Goal: Information Seeking & Learning: Learn about a topic

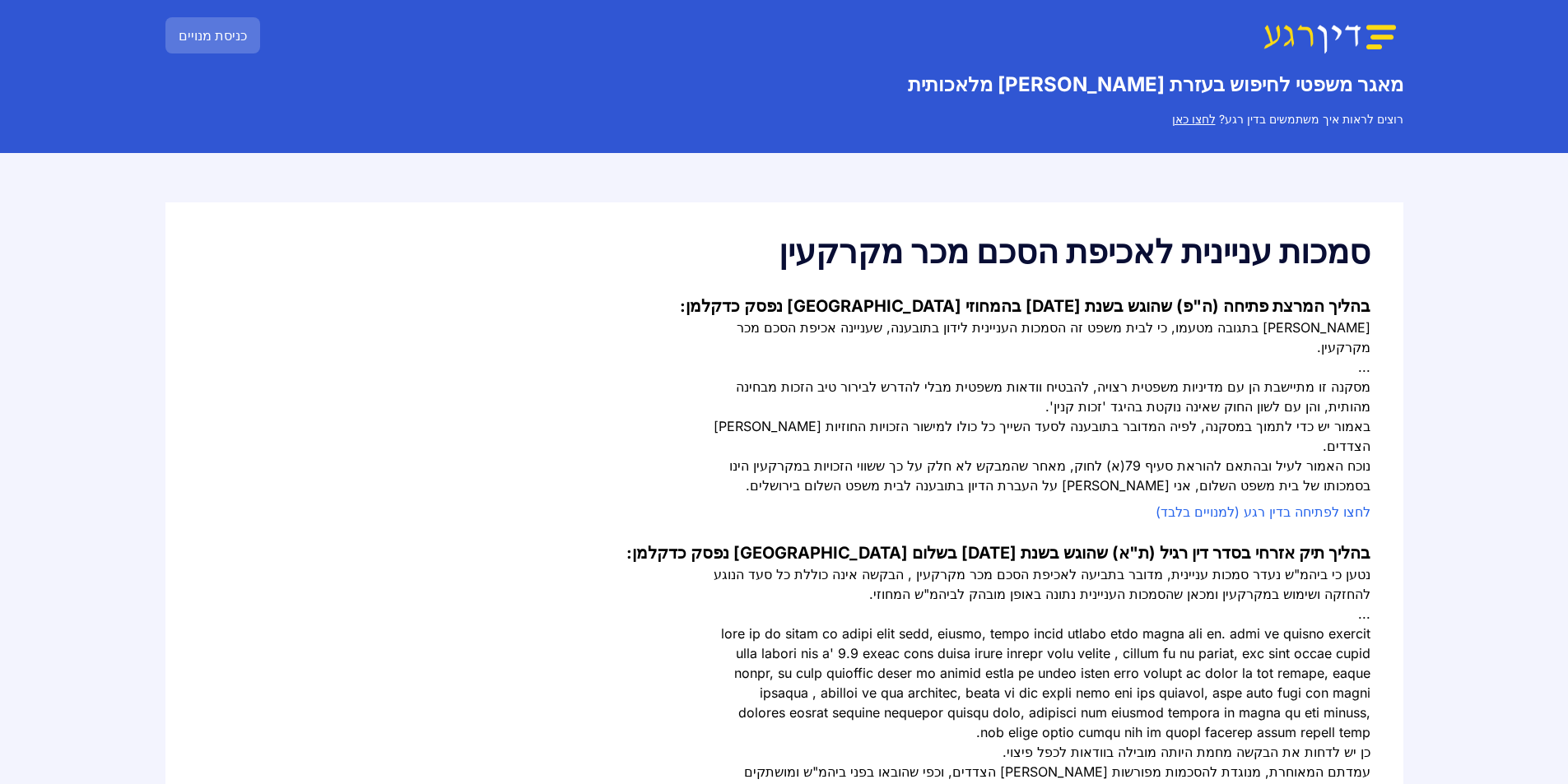
scroll to position [82, 0]
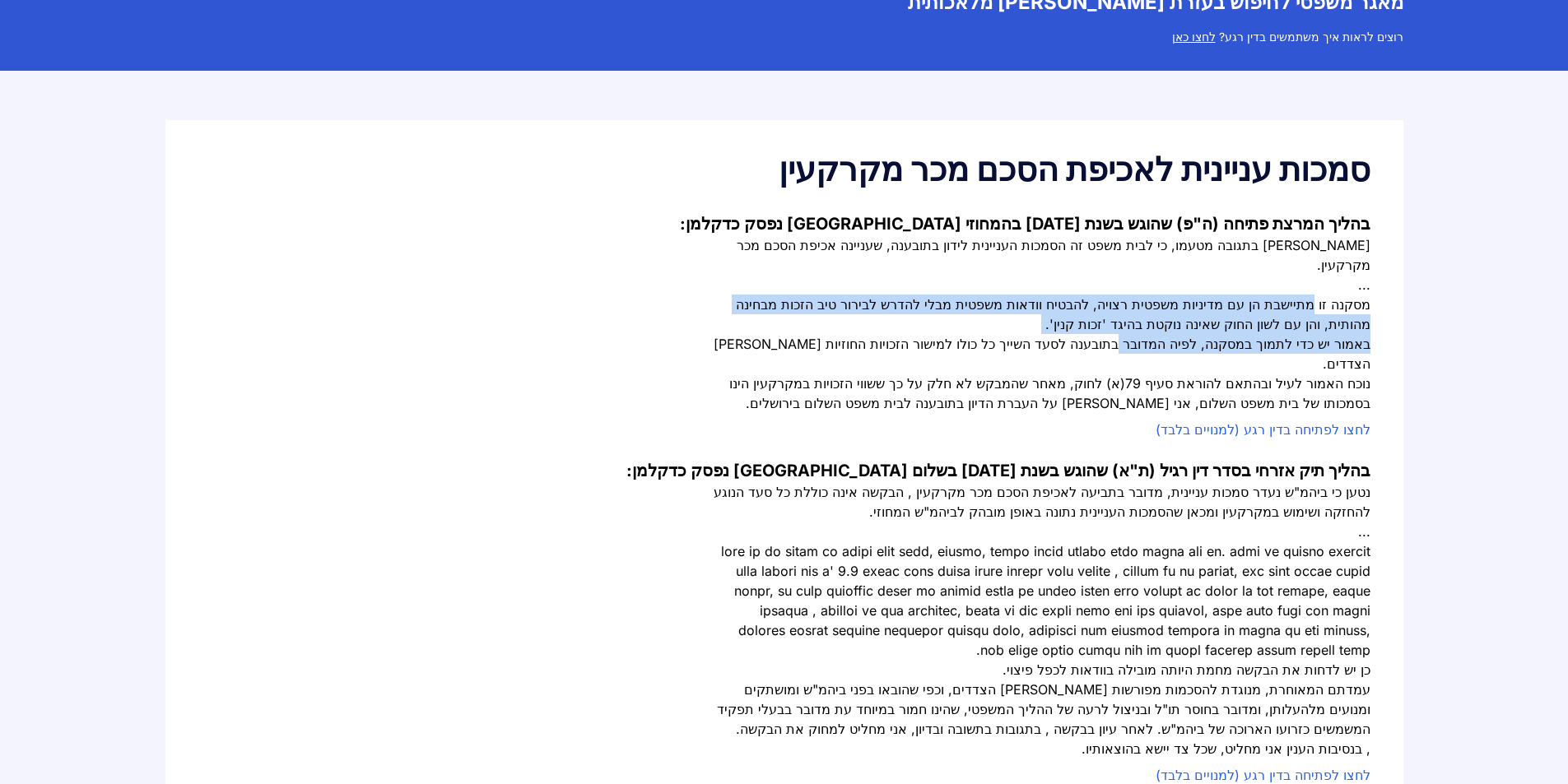
drag, startPoint x: 1317, startPoint y: 284, endPoint x: 1134, endPoint y: 315, distance: 185.6
click at [1136, 314] on div "המבקש הודיע בתגובה מטעמו, כי לבית משפט זה הסמכות העניינית לידון בתובענה, שעניינ…" at bounding box center [1041, 324] width 658 height 177
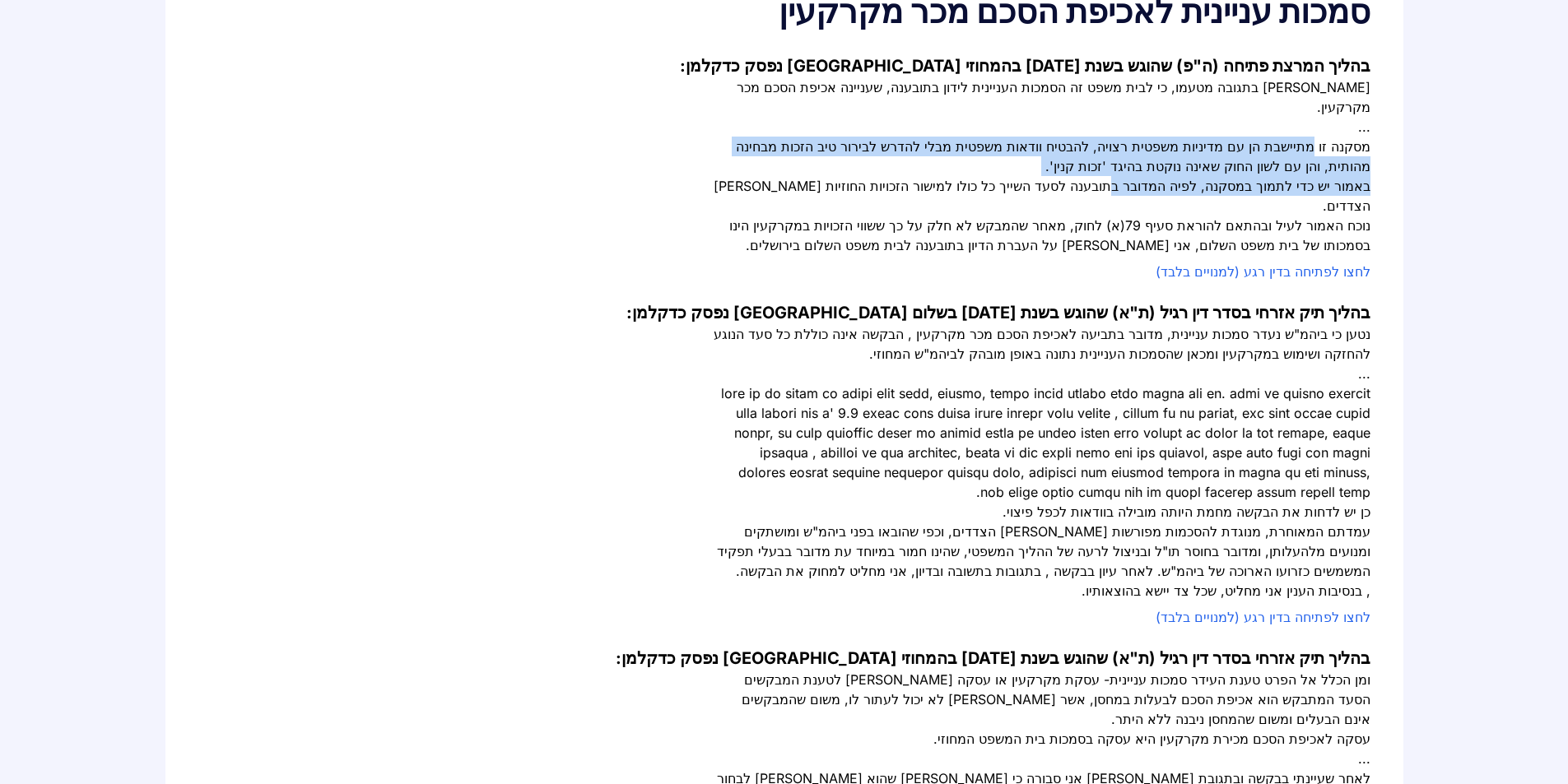
scroll to position [247, 0]
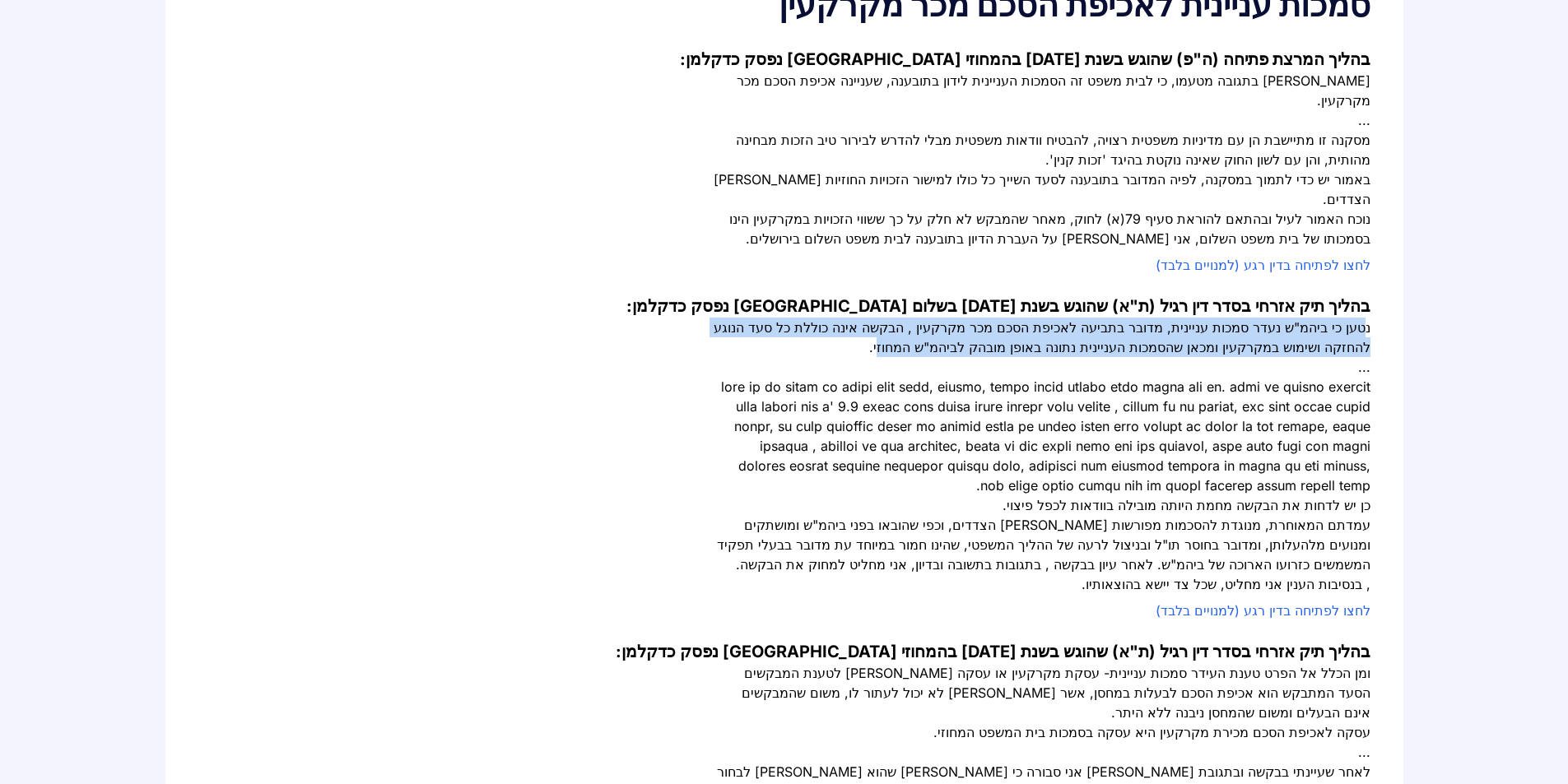
drag, startPoint x: 1363, startPoint y: 285, endPoint x: 961, endPoint y: 302, distance: 402.4
click at [961, 318] on div "נטען כי ביהמ"ש נעדר סמכות עניינית, מדובר בתביעה לאכיפת הסכם מכר מקרקעין , הבקשה…" at bounding box center [1041, 338] width 658 height 39
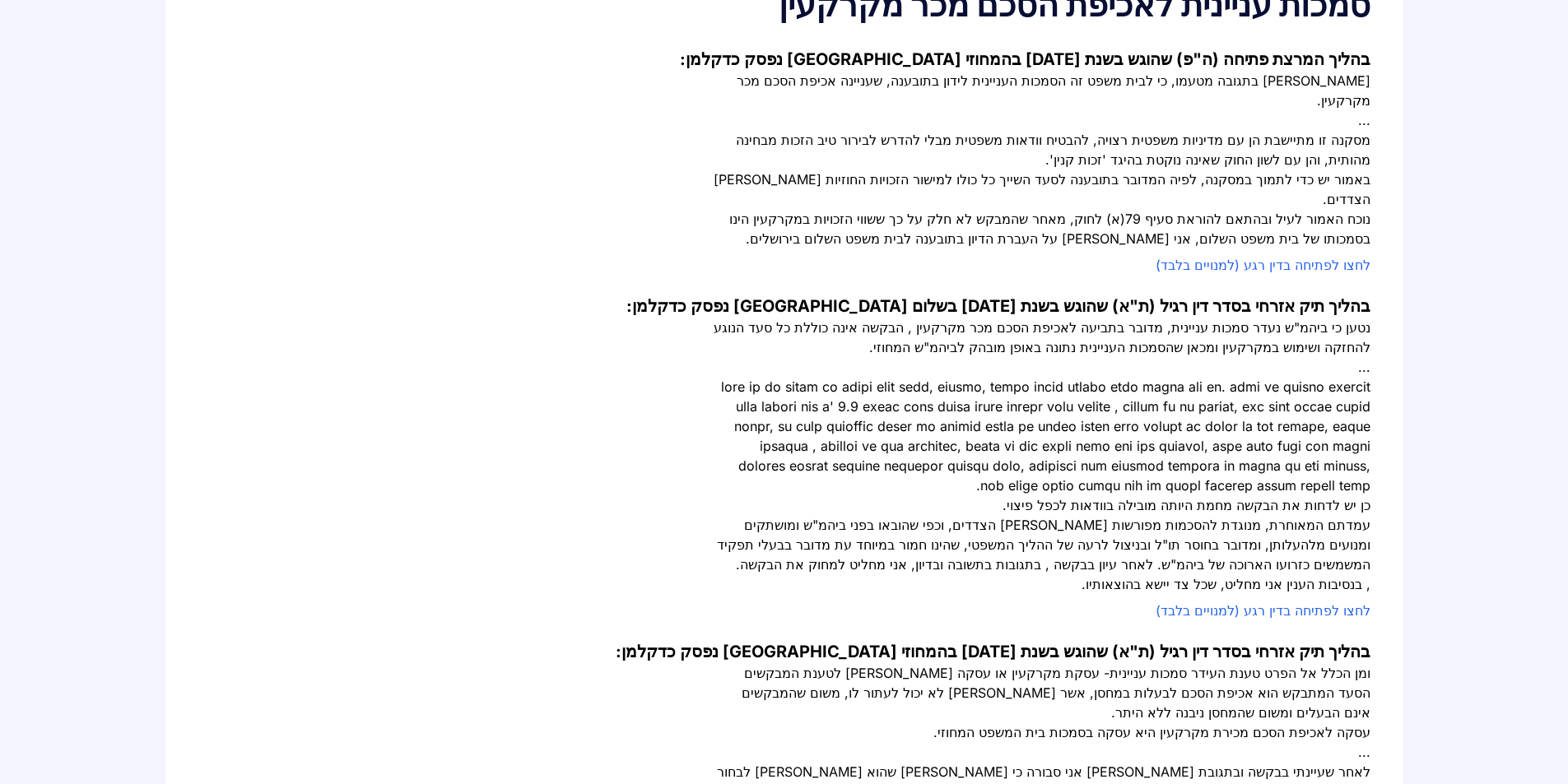
click at [924, 318] on div "נטען כי ביהמ"ש נעדר סמכות עניינית, מדובר בתביעה לאכיפת הסכם מכר מקרקעין , הבקשה…" at bounding box center [1041, 338] width 658 height 39
drag, startPoint x: 1329, startPoint y: 309, endPoint x: 951, endPoint y: 306, distance: 378.0
click at [951, 318] on div "נטען כי ביהמ"ש נעדר סמכות עניינית, מדובר בתביעה לאכיפת הסכם מכר מקרקעין , הבקשה…" at bounding box center [1041, 338] width 658 height 39
click at [945, 318] on div "נטען כי ביהמ"ש נעדר סמכות עניינית, מדובר בתביעה לאכיפת הסכם מכר מקרקעין , הבקשה…" at bounding box center [1041, 338] width 658 height 39
drag, startPoint x: 1326, startPoint y: 346, endPoint x: 886, endPoint y: 354, distance: 440.1
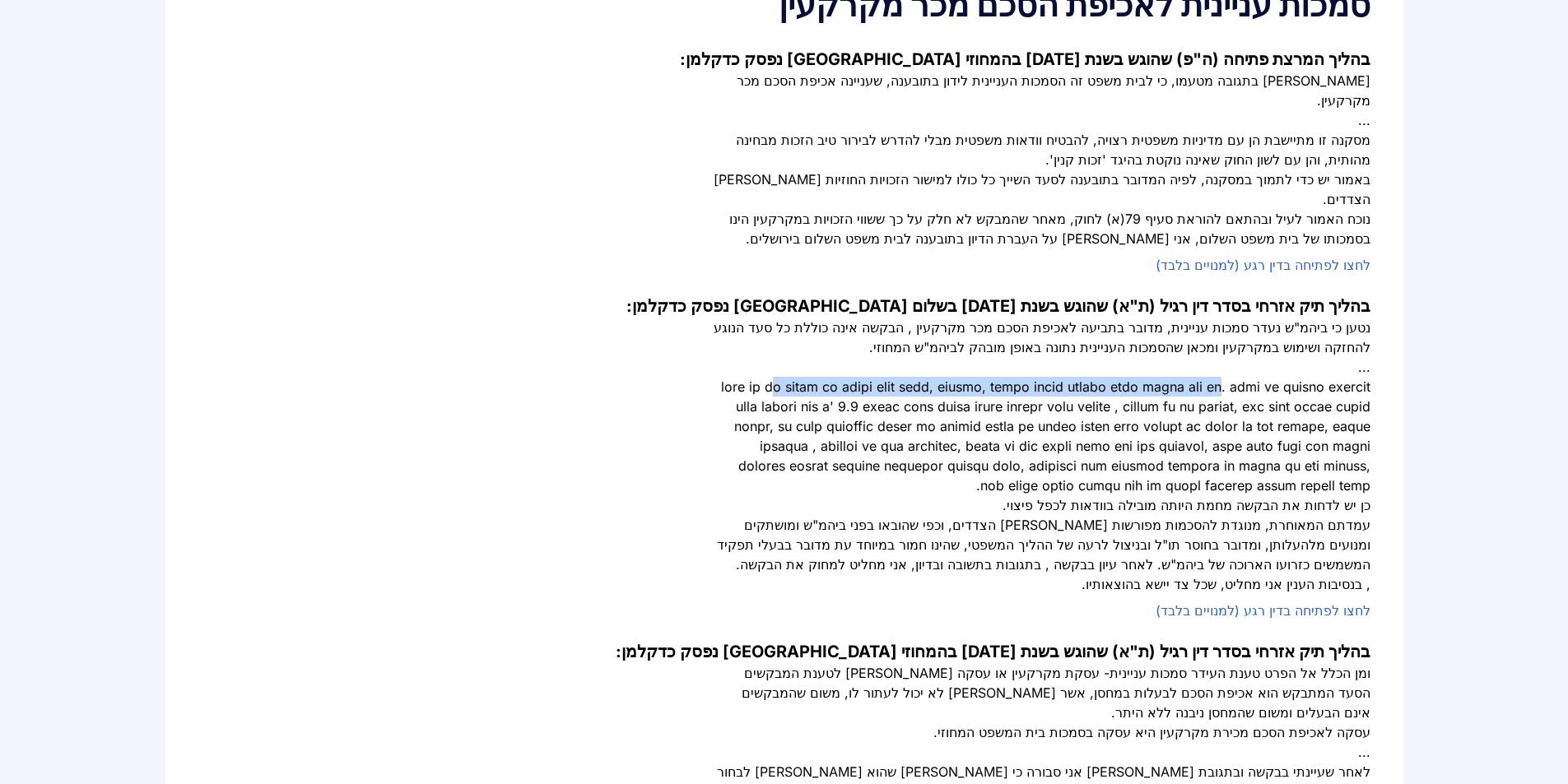
click at [886, 377] on div at bounding box center [1041, 436] width 658 height 118
click at [867, 377] on div at bounding box center [1041, 436] width 658 height 118
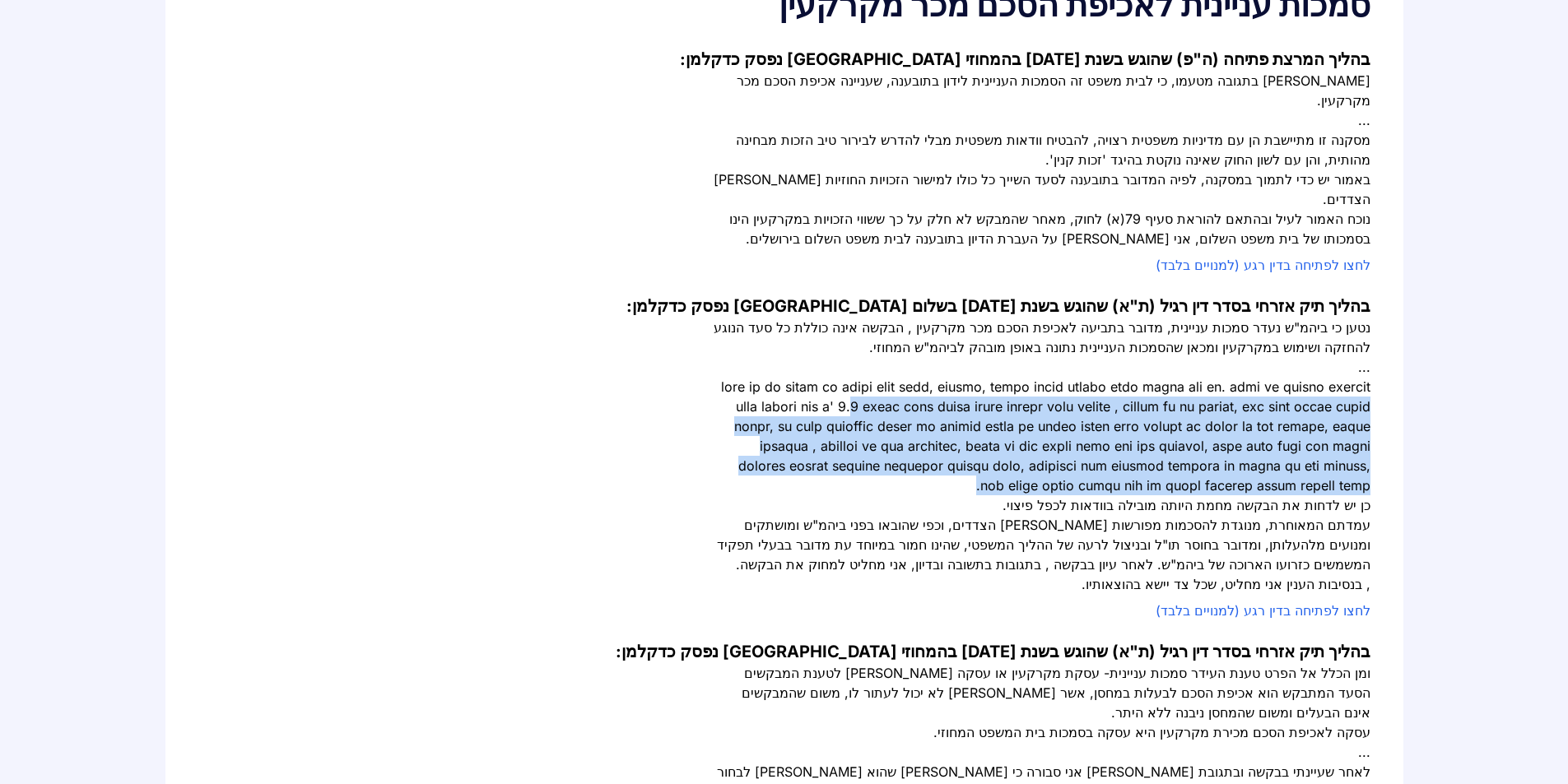
drag, startPoint x: 1283, startPoint y: 361, endPoint x: 1044, endPoint y: 445, distance: 253.3
click at [1044, 445] on div at bounding box center [1041, 436] width 658 height 118
click at [927, 428] on div at bounding box center [1041, 436] width 658 height 118
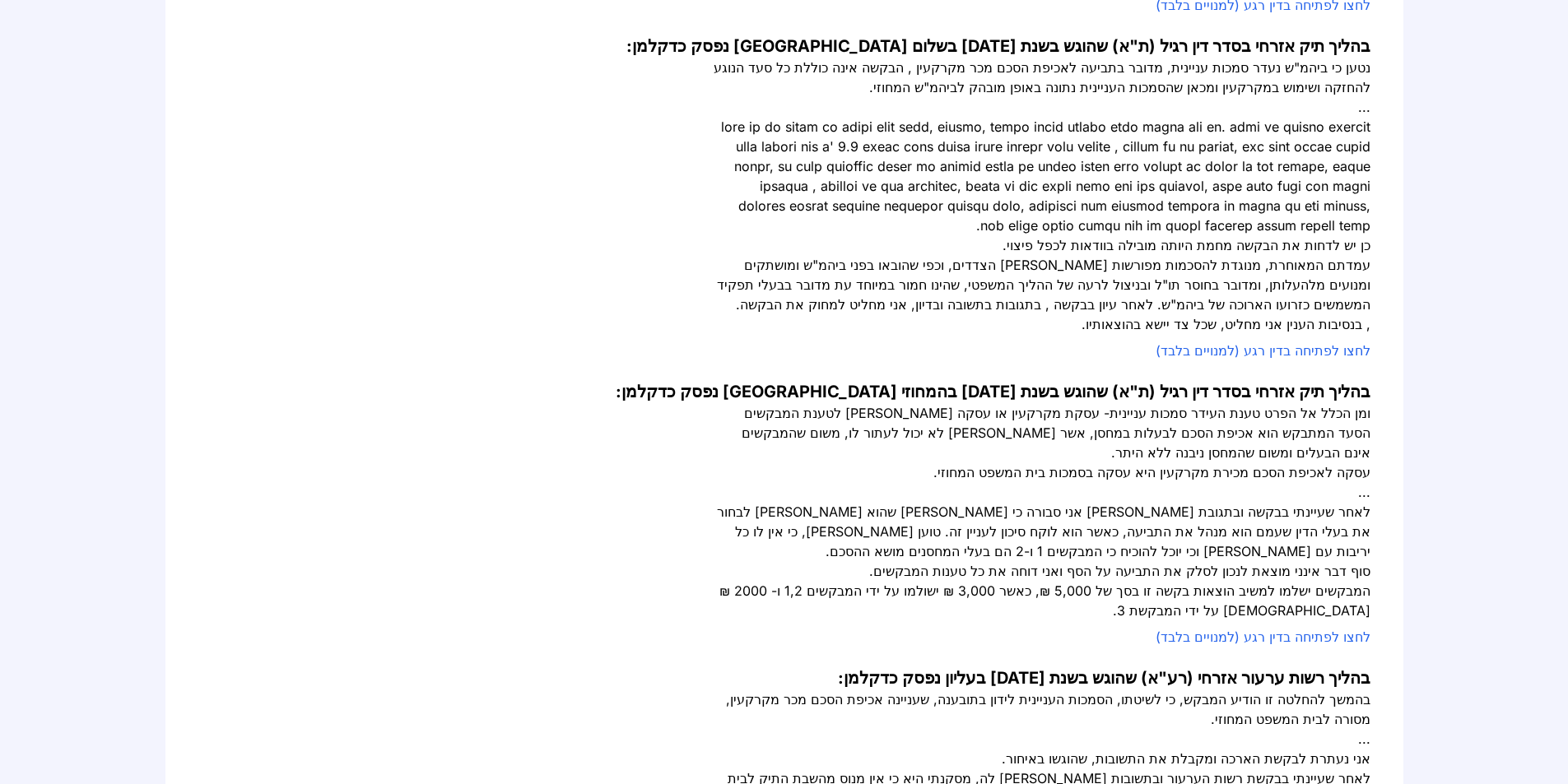
scroll to position [576, 0]
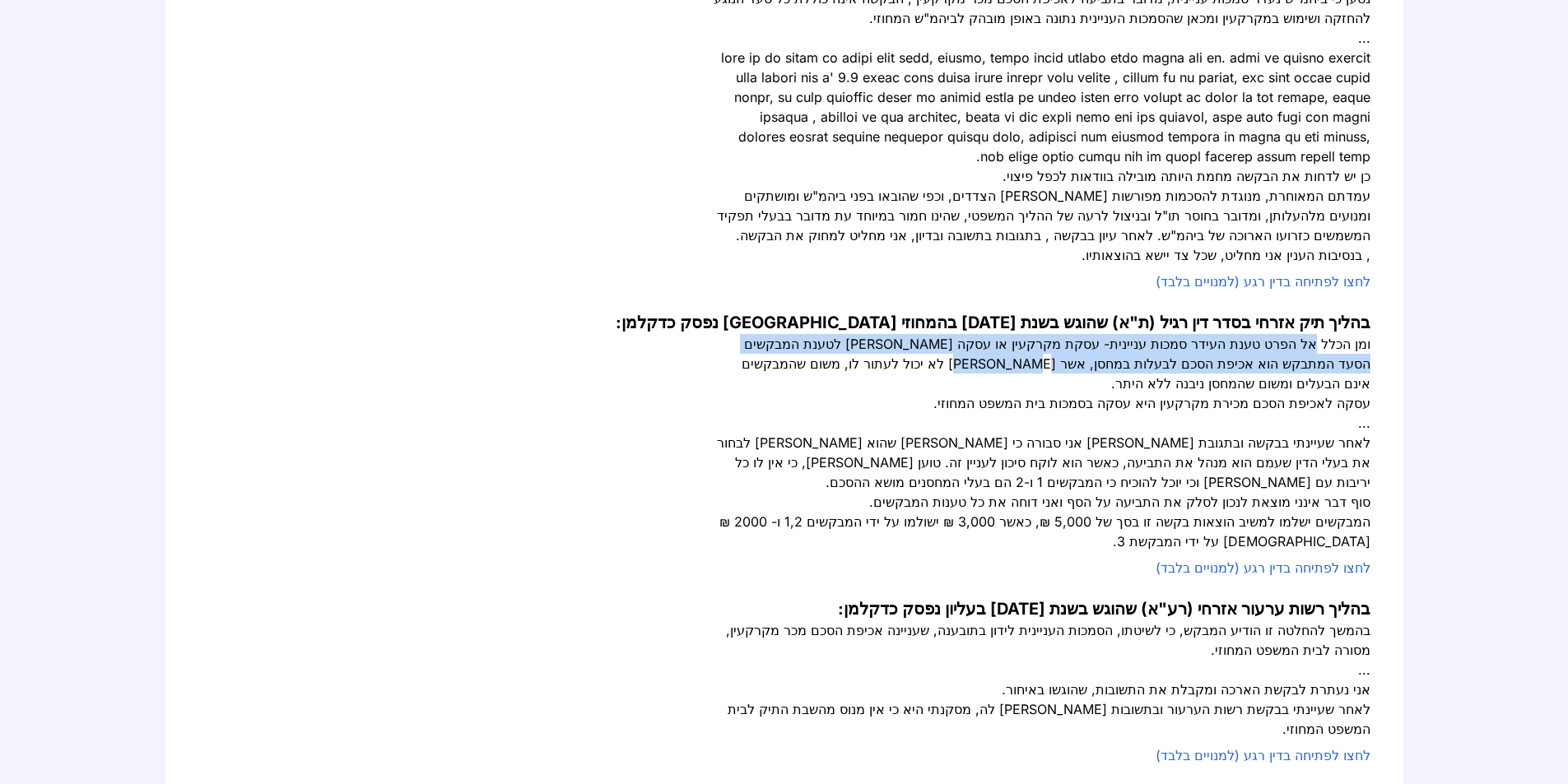
drag, startPoint x: 1321, startPoint y: 307, endPoint x: 1122, endPoint y: 318, distance: 199.3
click at [1122, 334] on div "ומן הכלל אל הפרט טענת העידר סמכות עניינית- עסקת מקרקעין או עסקה אובליגאטורית לט…" at bounding box center [1041, 363] width 658 height 59
click at [1036, 334] on div "ומן הכלל אל הפרט טענת העידר סמכות עניינית- עסקת מקרקעין או עסקה אובליגאטורית לט…" at bounding box center [1041, 363] width 658 height 59
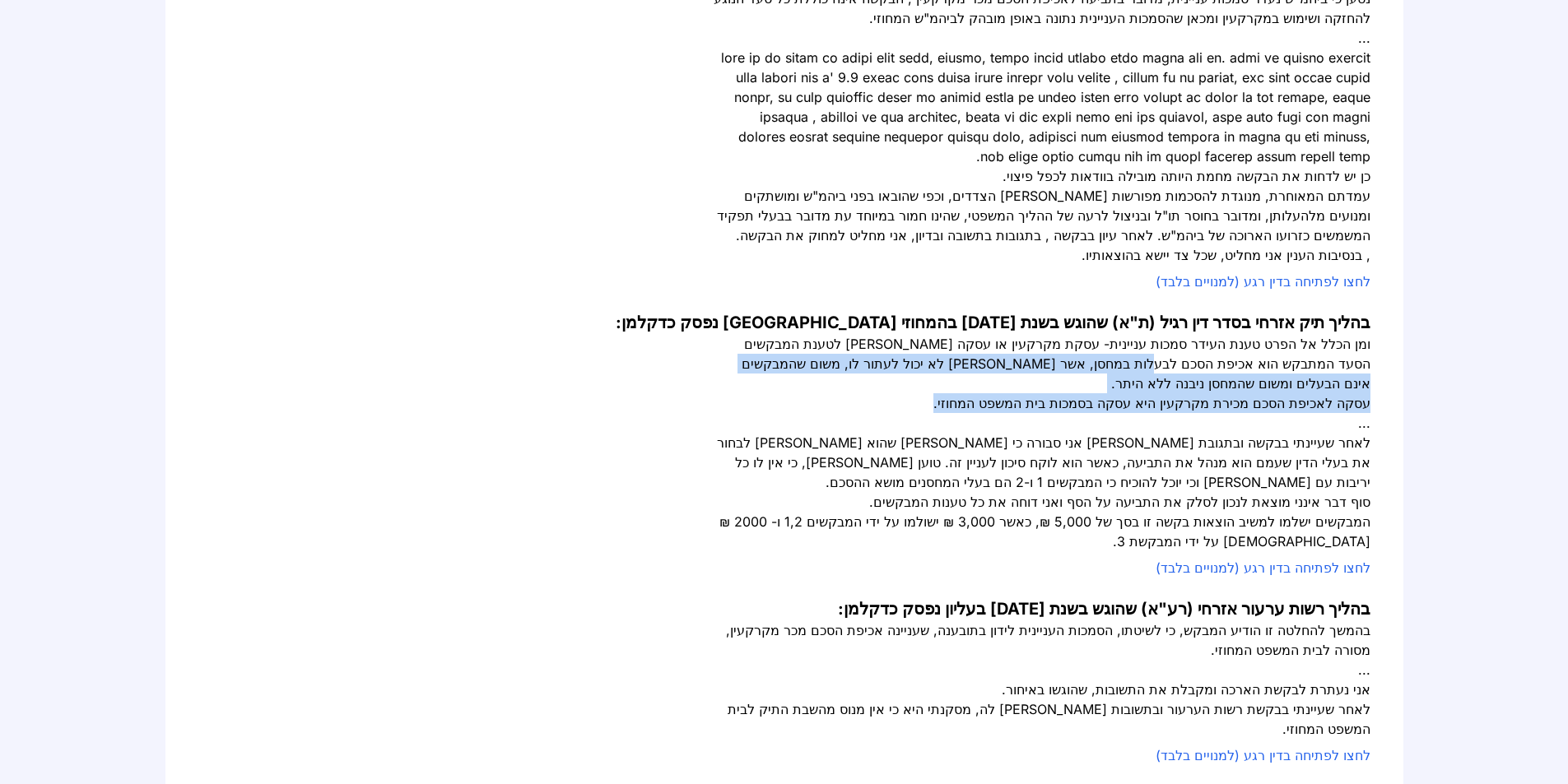
drag, startPoint x: 1273, startPoint y: 330, endPoint x: 969, endPoint y: 344, distance: 304.3
click at [970, 343] on div "ומן הכלל אל הפרט טענת העידר סמכות עניינית- עסקת מקרקעין או עסקה אובליגאטורית לט…" at bounding box center [1041, 443] width 658 height 218
click at [969, 393] on div "עסקה לאכיפת הסכם מכירת מקרקעין היא עסקה בסמכות בית המשפט המחוזי." at bounding box center [1041, 403] width 658 height 20
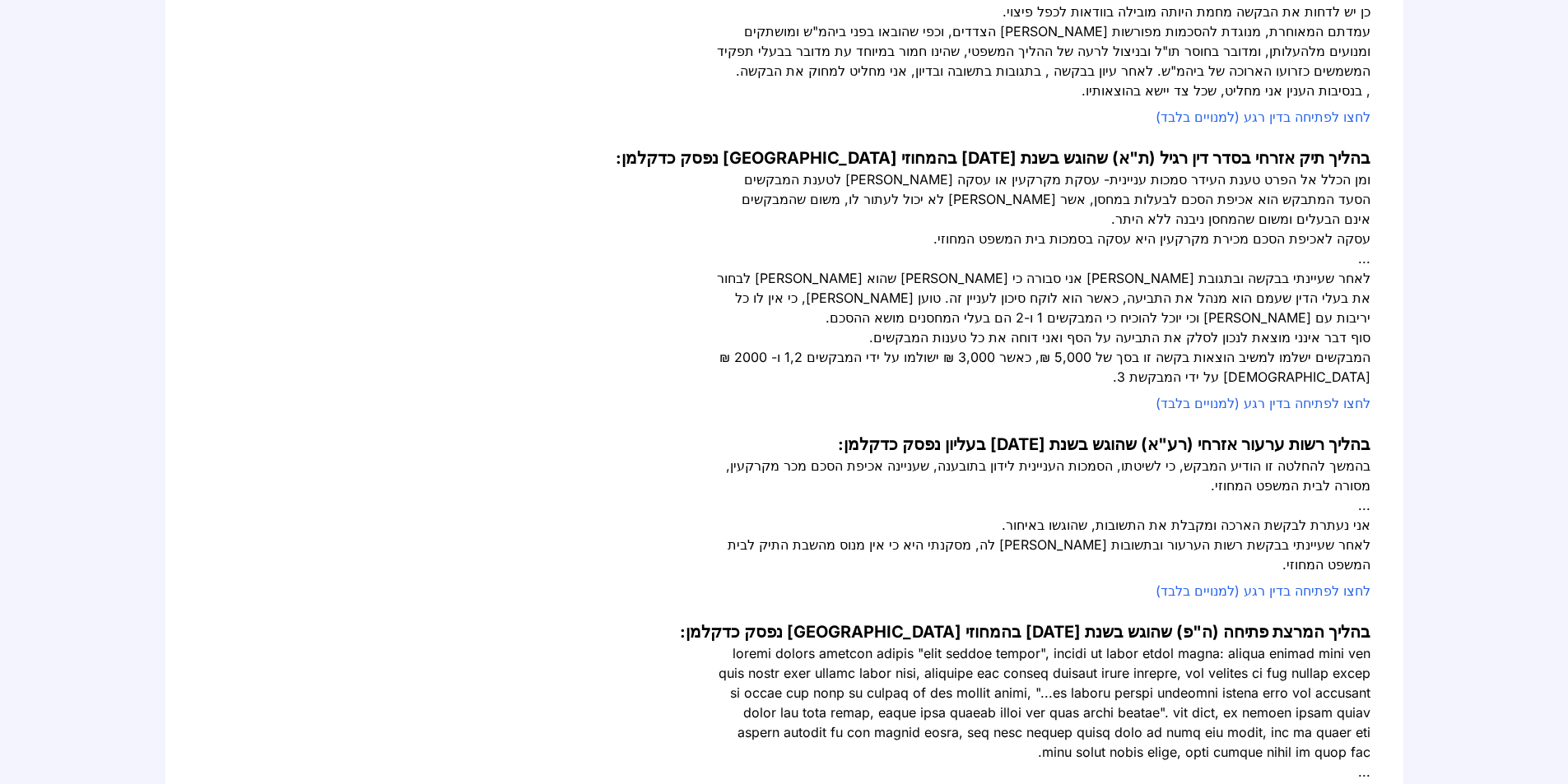
scroll to position [823, 0]
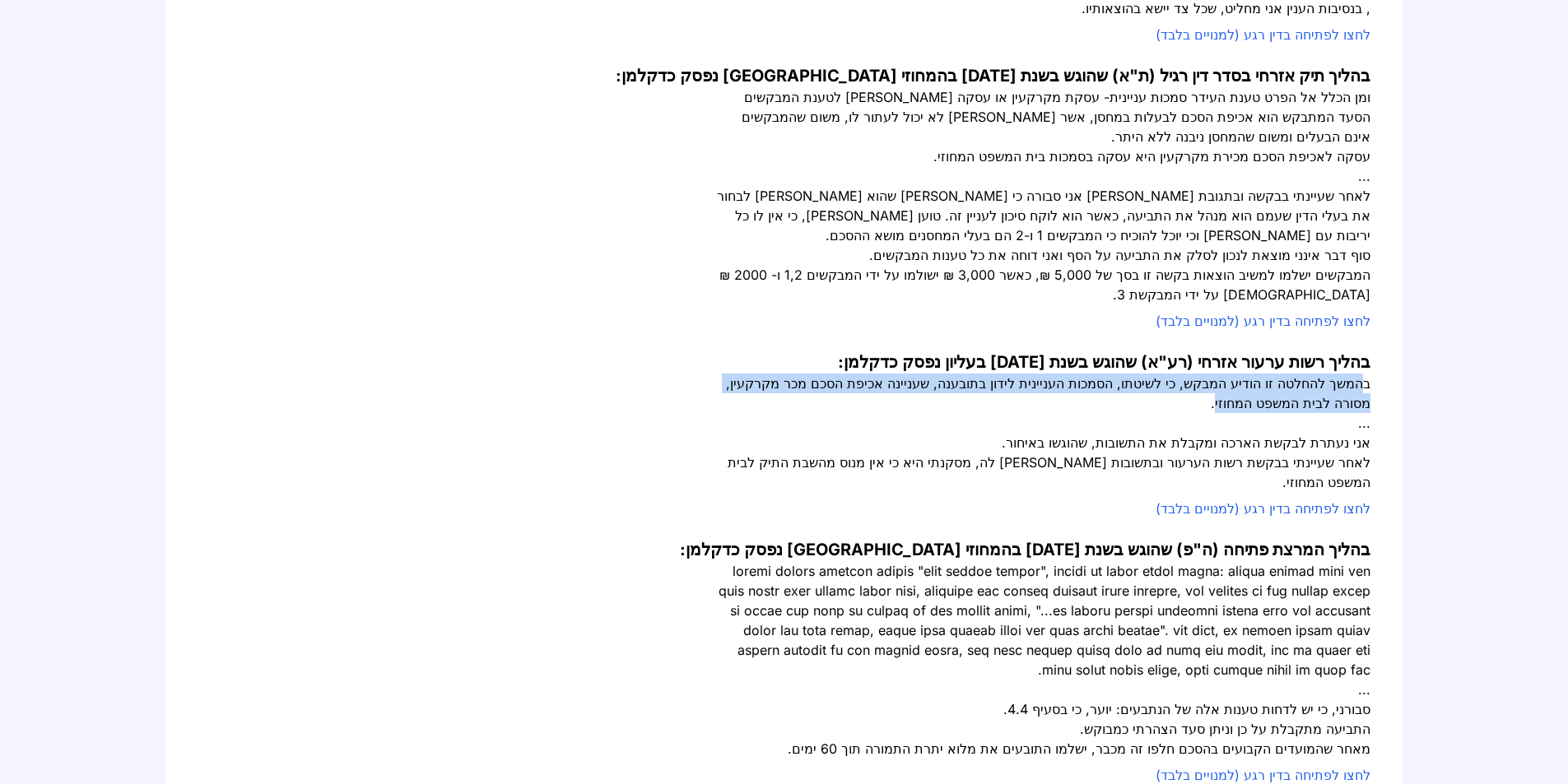
drag, startPoint x: 1362, startPoint y: 323, endPoint x: 1261, endPoint y: 339, distance: 102.3
click at [1261, 374] on div "בהמשך להחלטה זו הודיע המבקש, כי לשיטתו, הסמכות העניינית לידון בתובענה, שעניינה …" at bounding box center [1041, 393] width 658 height 39
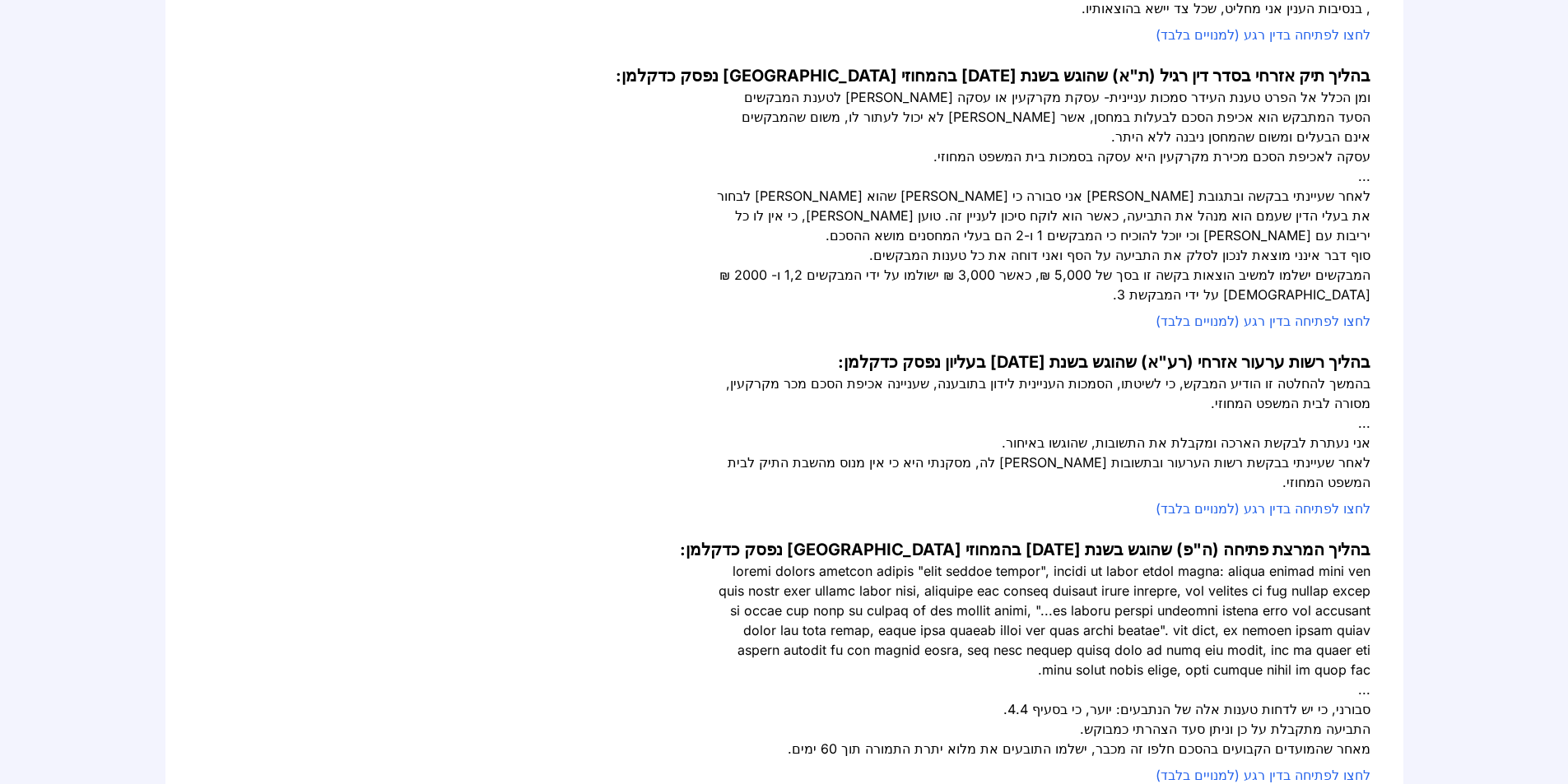
click at [1223, 374] on div "בהמשך להחלטה זו הודיע המבקש, כי לשיטתו, הסמכות העניינית לידון בתובענה, שעניינה …" at bounding box center [1041, 393] width 658 height 39
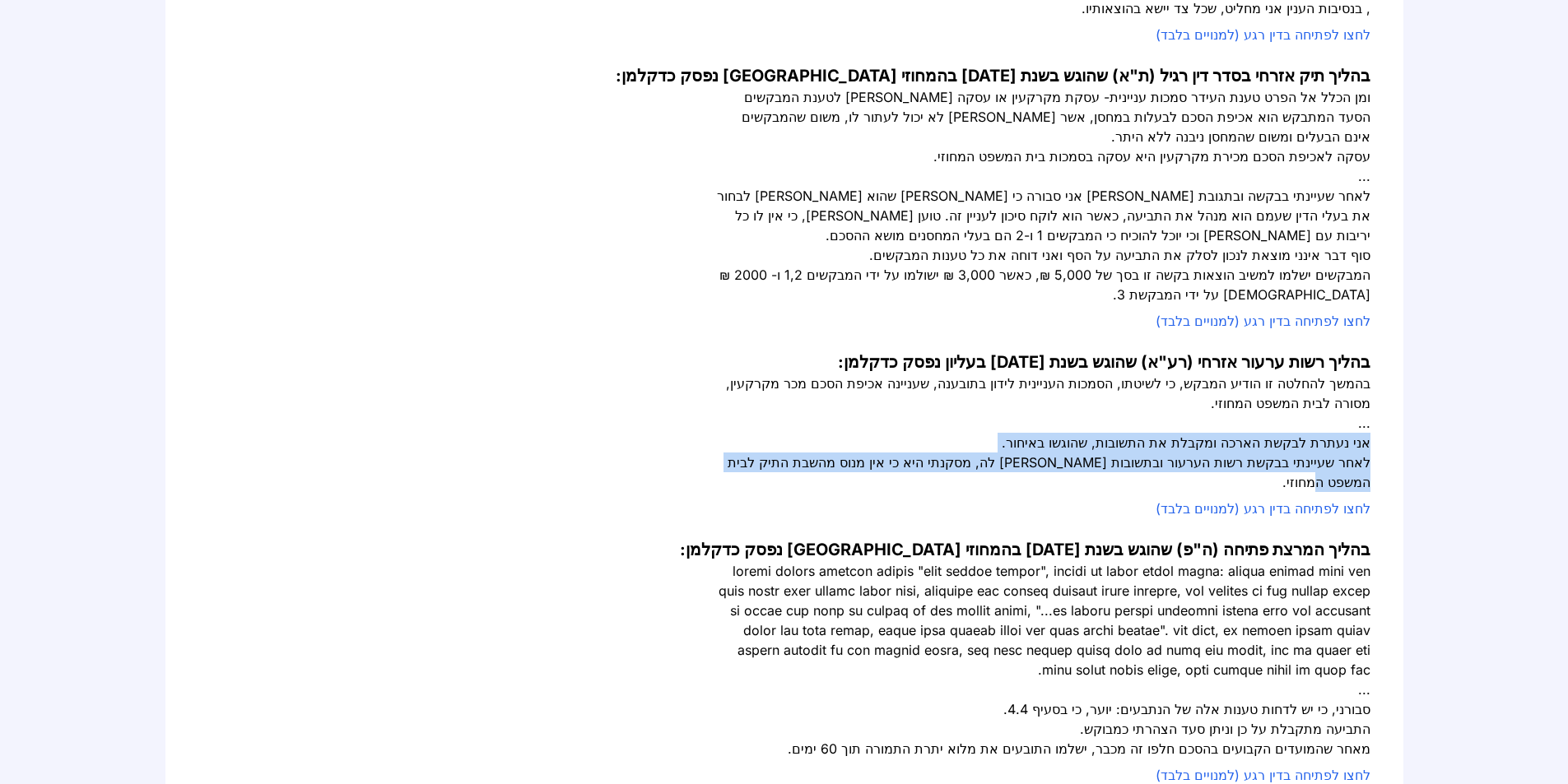
drag, startPoint x: 1361, startPoint y: 385, endPoint x: 715, endPoint y: 409, distance: 646.4
click at [715, 409] on div "סמכות עניינית לאכיפת הסכם מכר מקרקעין בהליך המרצת פתיחה (ה"פ) שהוגש בשנת 2011 ב…" at bounding box center [784, 102] width 1238 height 1445
click at [1214, 452] on div "לאחר שעיינתי בבקשת רשות הערעור ובתשובות המשיבים לה, מסקנתי היא כי אין מנוס מהשב…" at bounding box center [1041, 472] width 658 height 39
drag, startPoint x: 1182, startPoint y: 404, endPoint x: 745, endPoint y: 407, distance: 437.0
click at [745, 452] on div "לאחר שעיינתי בבקשת רשות הערעור ובתשובות המשיבים לה, מסקנתי היא כי אין מנוס מהשב…" at bounding box center [1041, 472] width 658 height 39
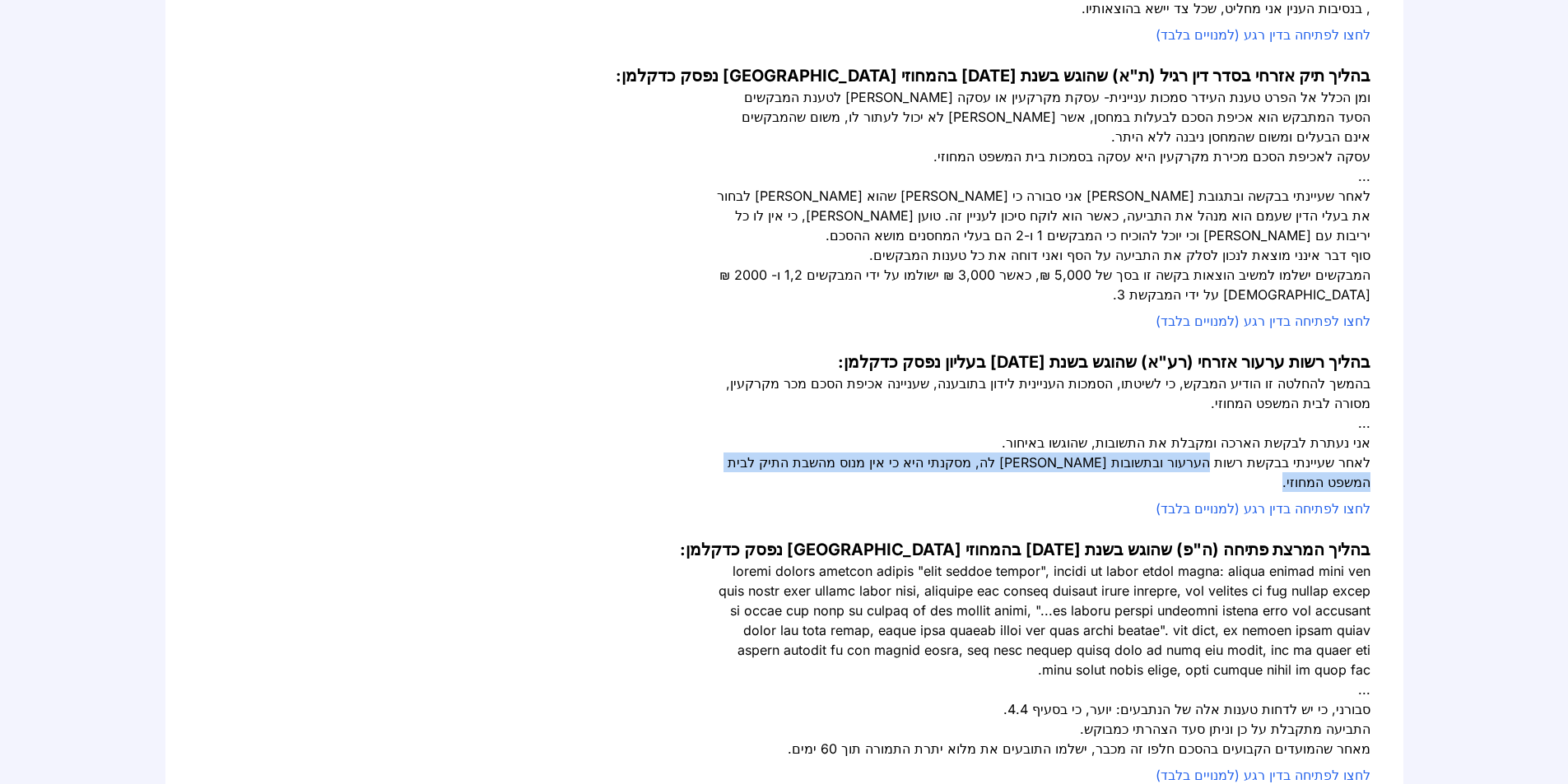
click at [745, 452] on div "לאחר שעיינתי בבקשת רשות הערעור ובתשובות המשיבים לה, מסקנתי היא כי אין מנוס מהשב…" at bounding box center [1041, 472] width 658 height 39
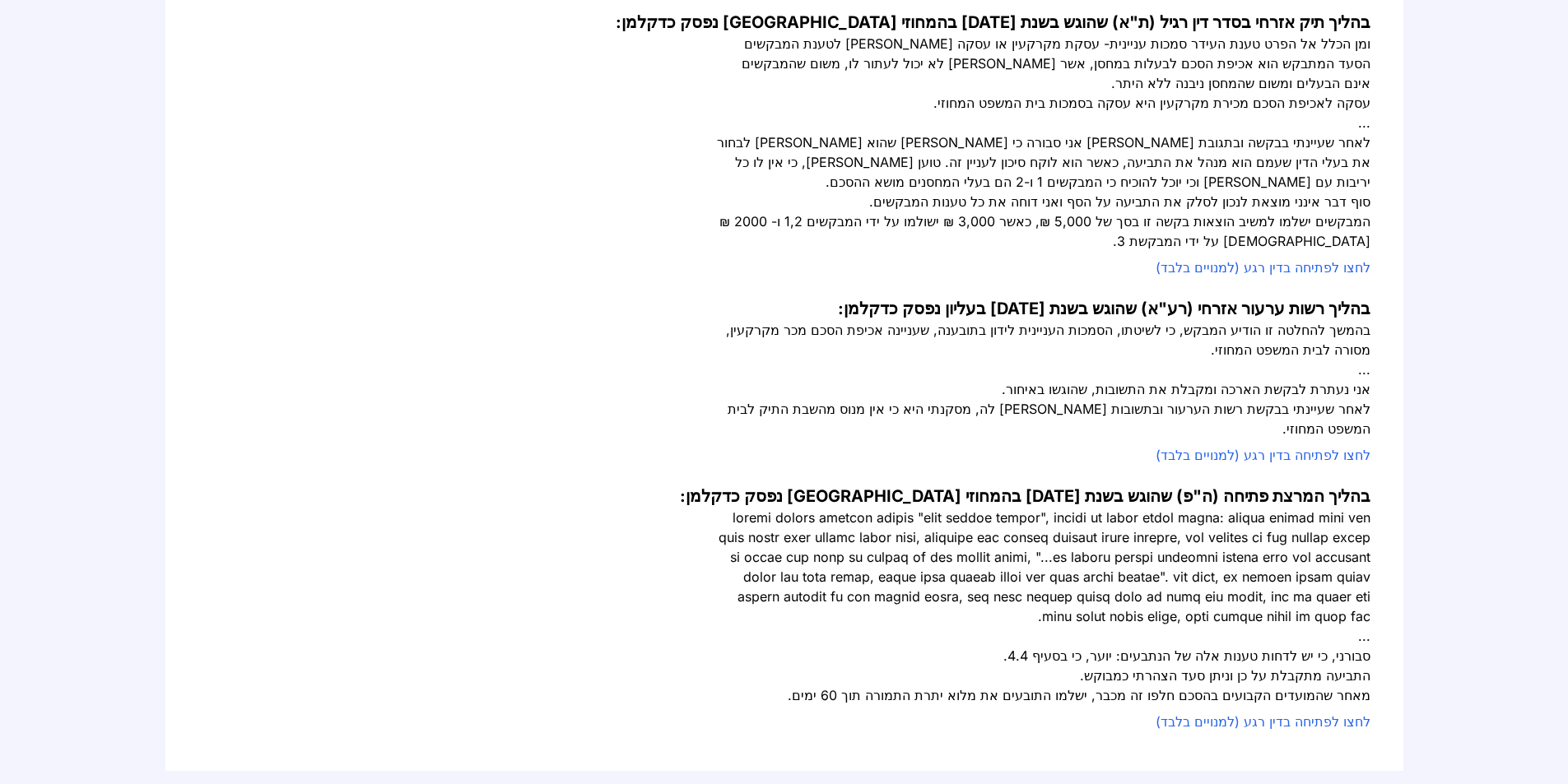
scroll to position [906, 0]
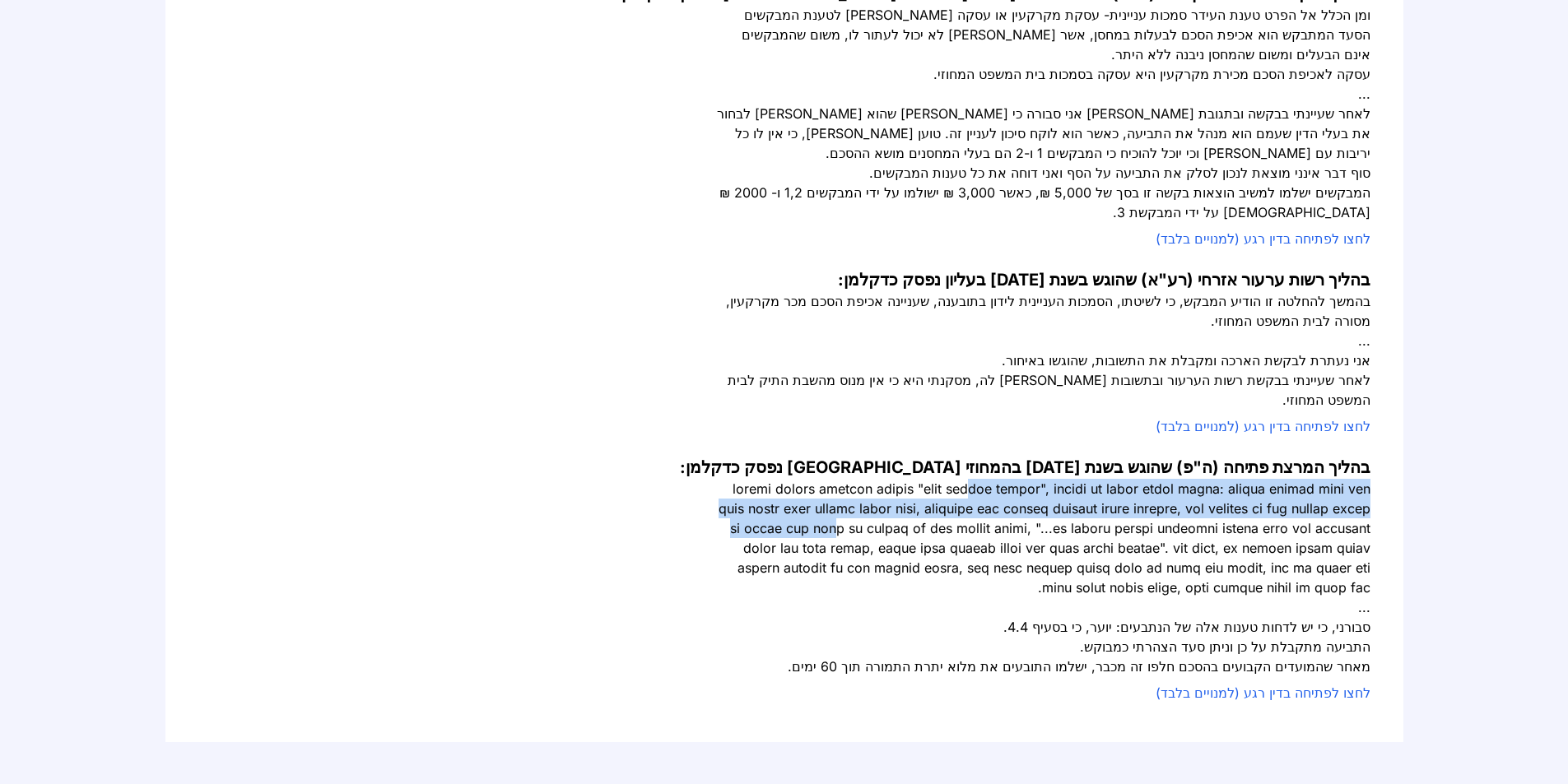
drag, startPoint x: 1136, startPoint y: 414, endPoint x: 1270, endPoint y: 449, distance: 138.5
click at [1270, 479] on div at bounding box center [1041, 538] width 658 height 118
click at [1250, 479] on div at bounding box center [1041, 538] width 658 height 118
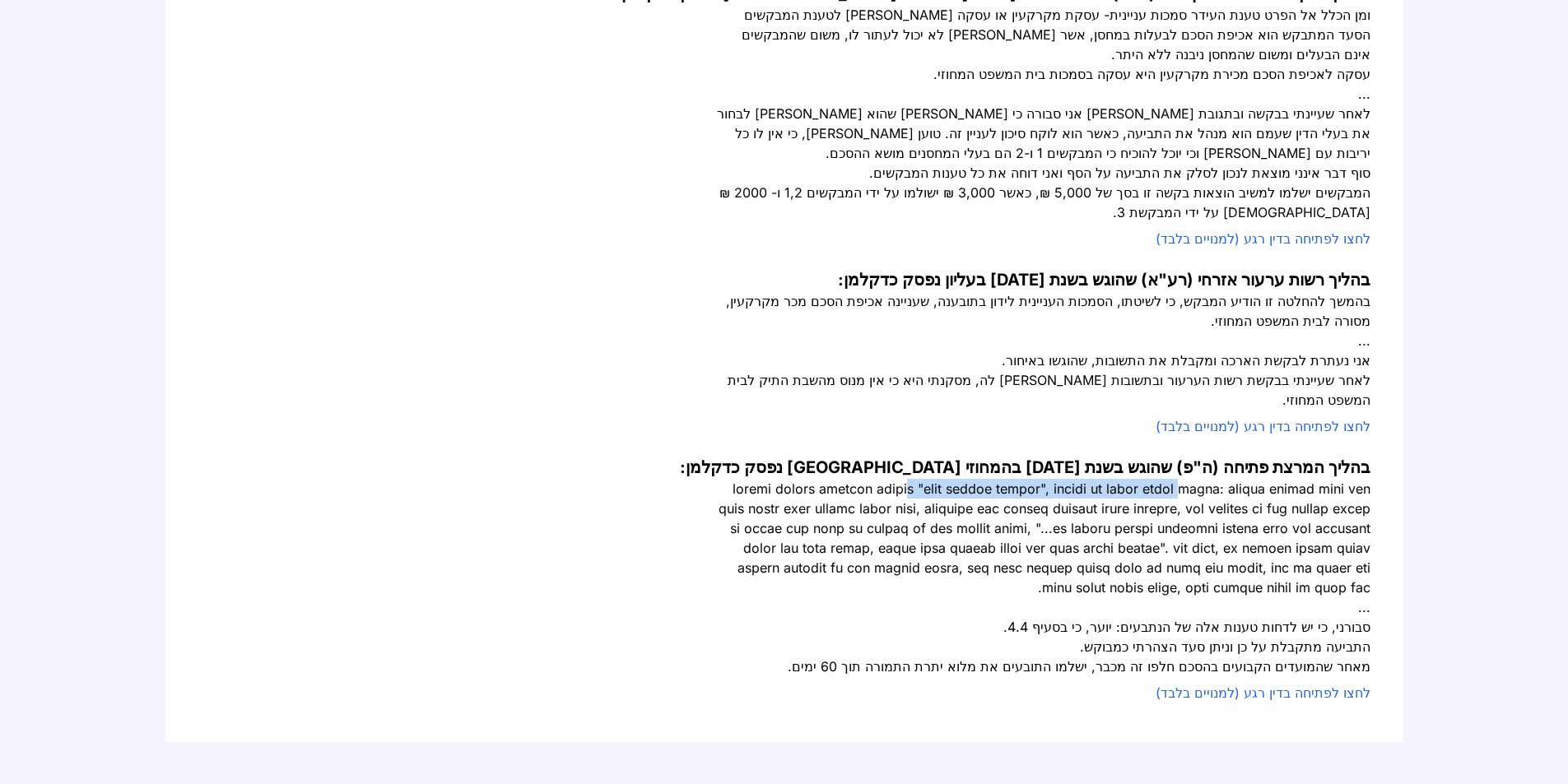
drag, startPoint x: 1208, startPoint y: 410, endPoint x: 914, endPoint y: 404, distance: 294.1
click at [915, 479] on div at bounding box center [1041, 538] width 658 height 118
click at [871, 479] on div at bounding box center [1041, 538] width 658 height 118
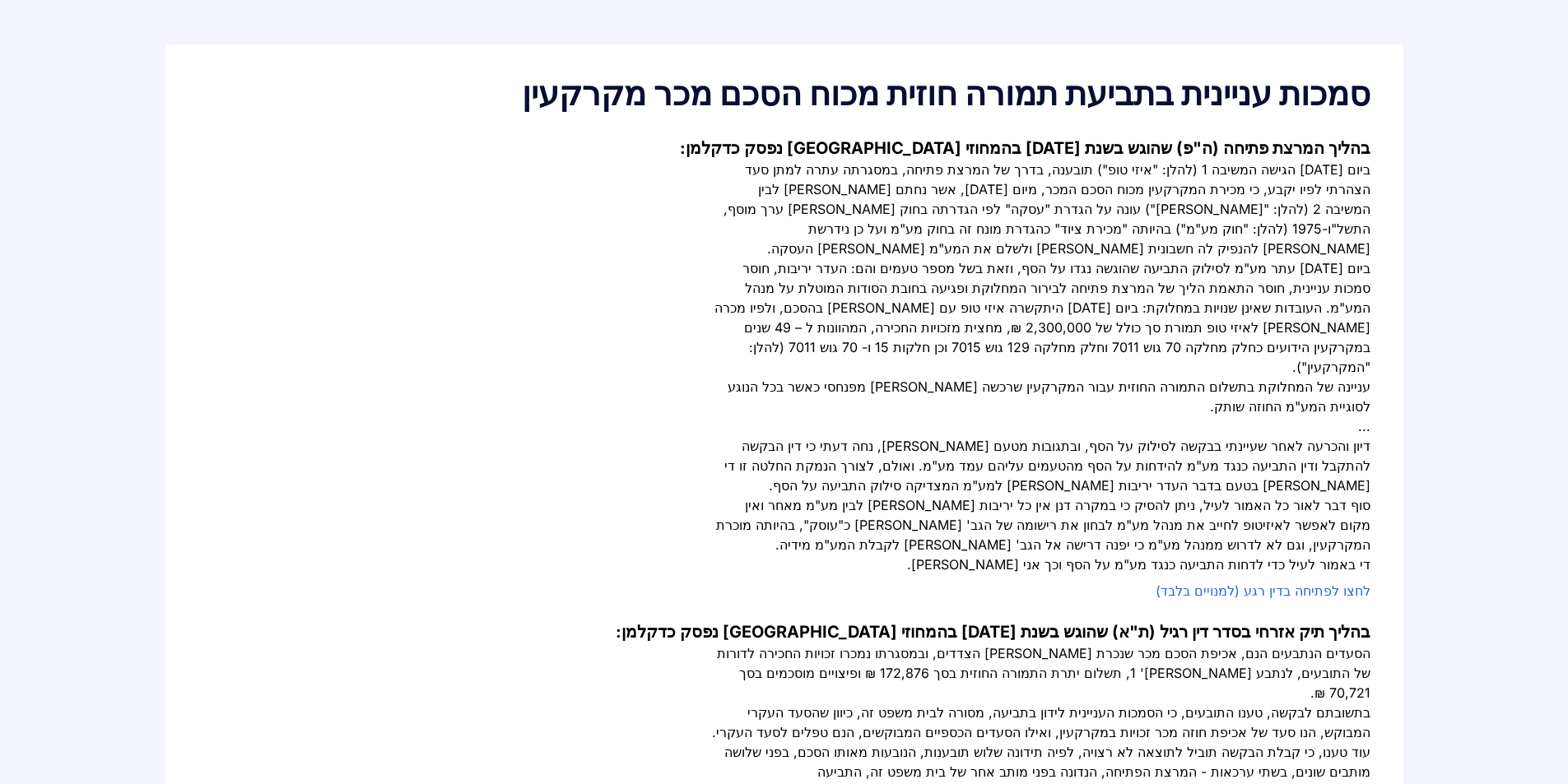
scroll to position [165, 0]
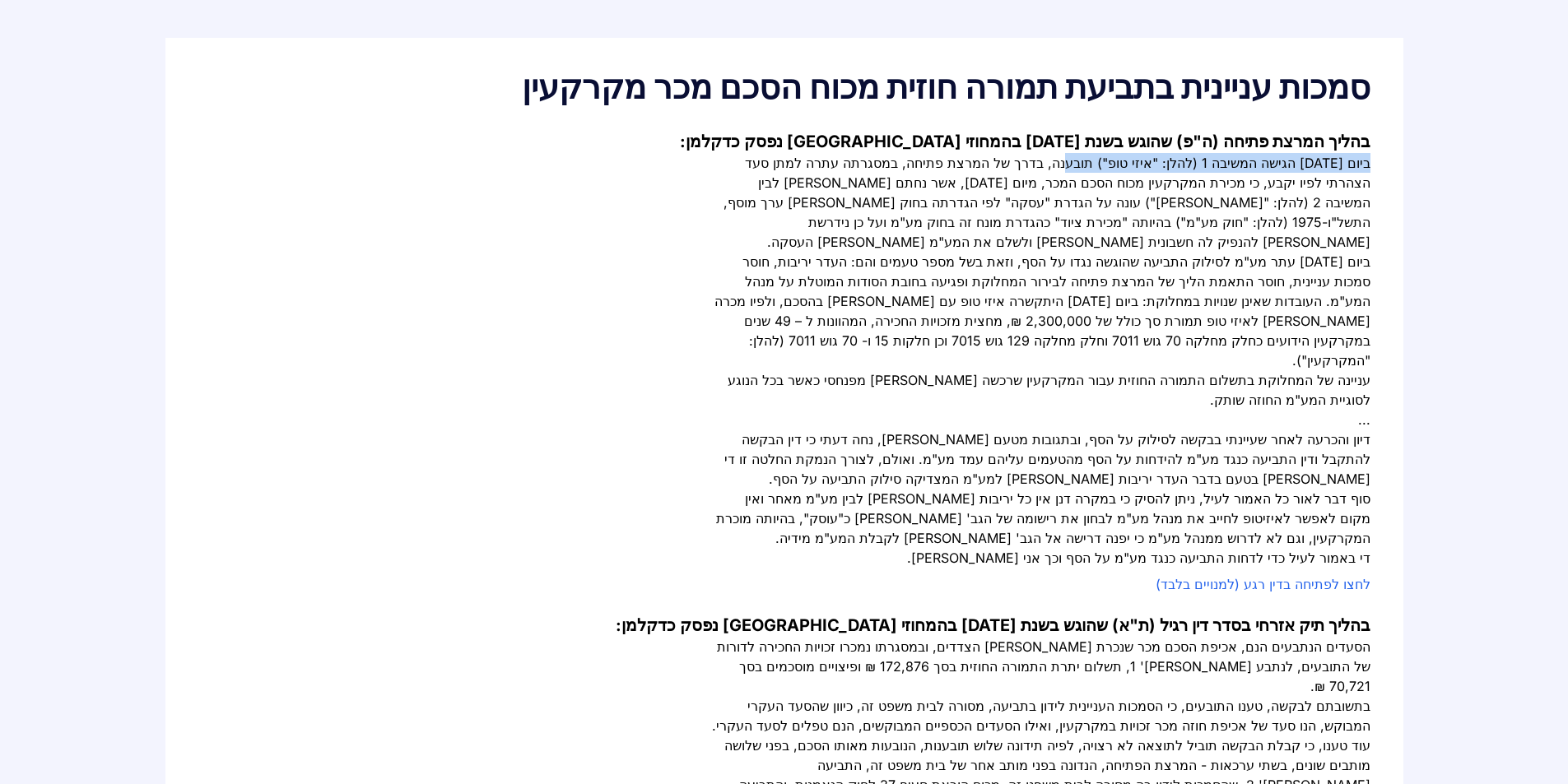
drag, startPoint x: 1372, startPoint y: 164, endPoint x: 1085, endPoint y: 173, distance: 287.1
click at [1084, 173] on div "ביום [DATE] הגישה המשיבה 1 (להלן: "איזי טופ") תובענה, בדרך של המרצת פתיחה, במסג…" at bounding box center [1041, 202] width 658 height 99
drag, startPoint x: 1080, startPoint y: 161, endPoint x: 945, endPoint y: 165, distance: 135.1
click at [950, 165] on div "ביום [DATE] הגישה המשיבה 1 (להלן: "איזי טופ") תובענה, בדרך של המרצת פתיחה, במסג…" at bounding box center [1041, 202] width 658 height 99
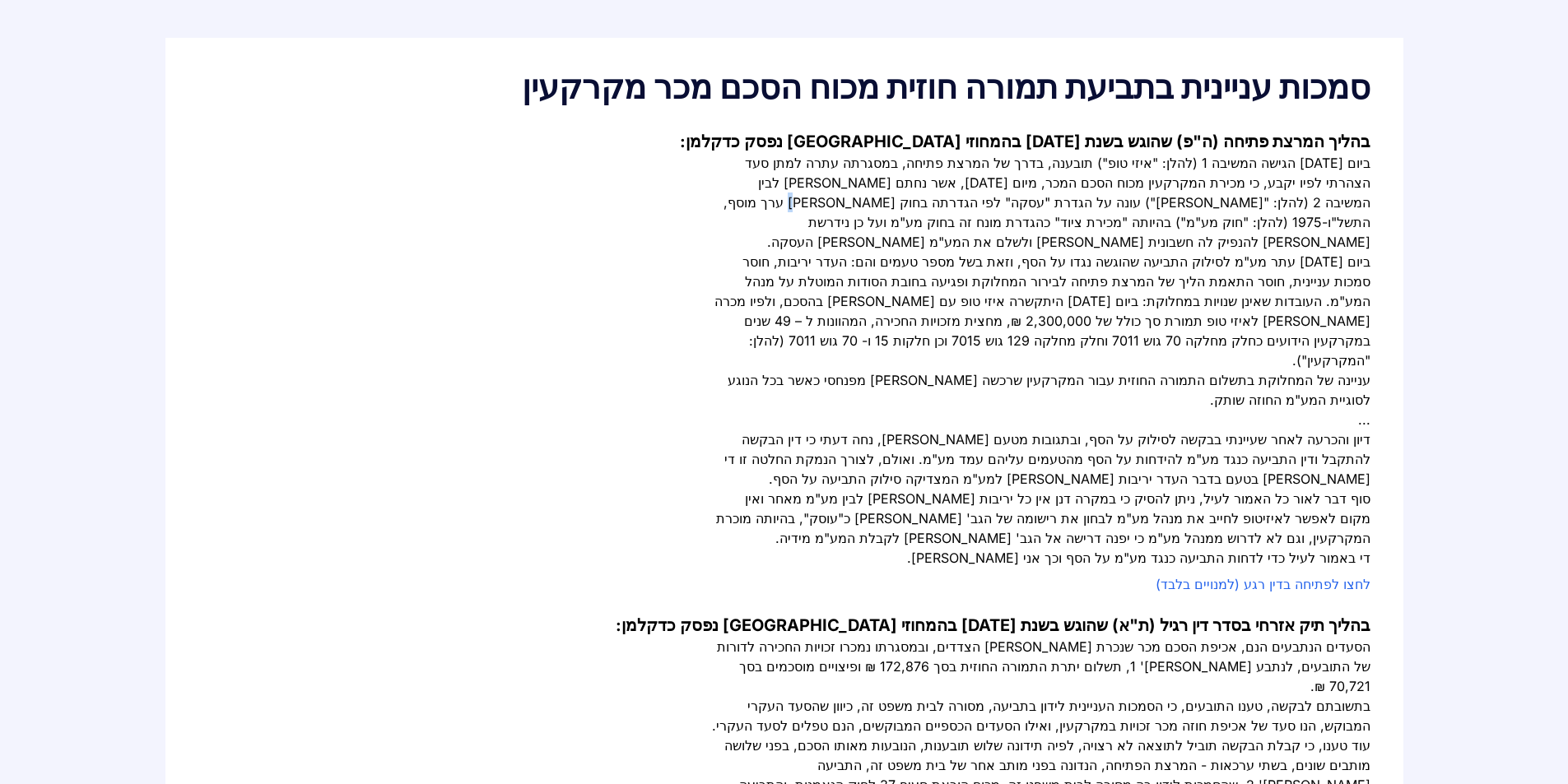
click at [1073, 202] on div "ביום [DATE] הגישה המשיבה 1 (להלן: "איזי טופ") תובענה, בדרך של המרצת פתיחה, במסג…" at bounding box center [1041, 202] width 658 height 99
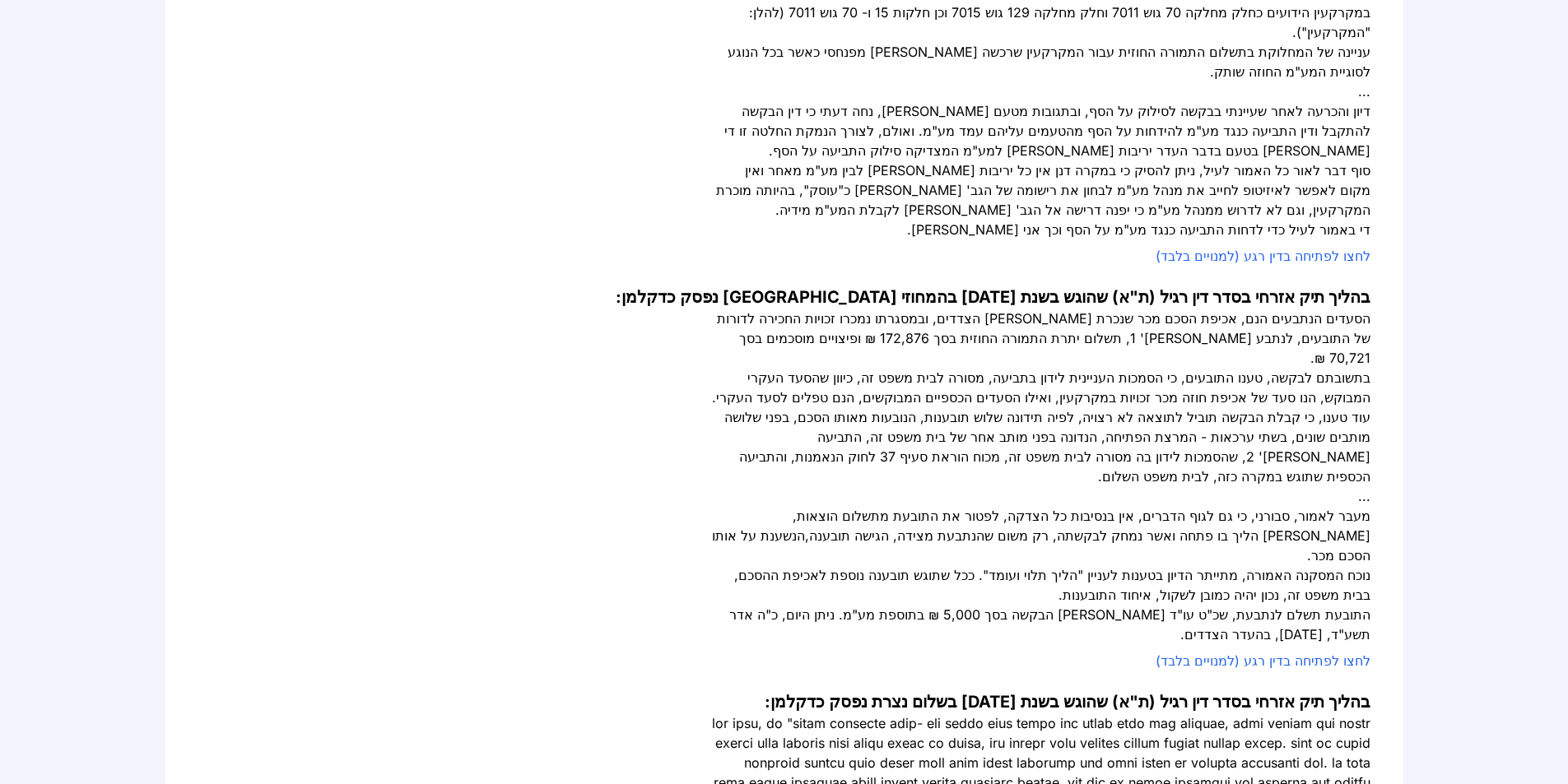
scroll to position [494, 0]
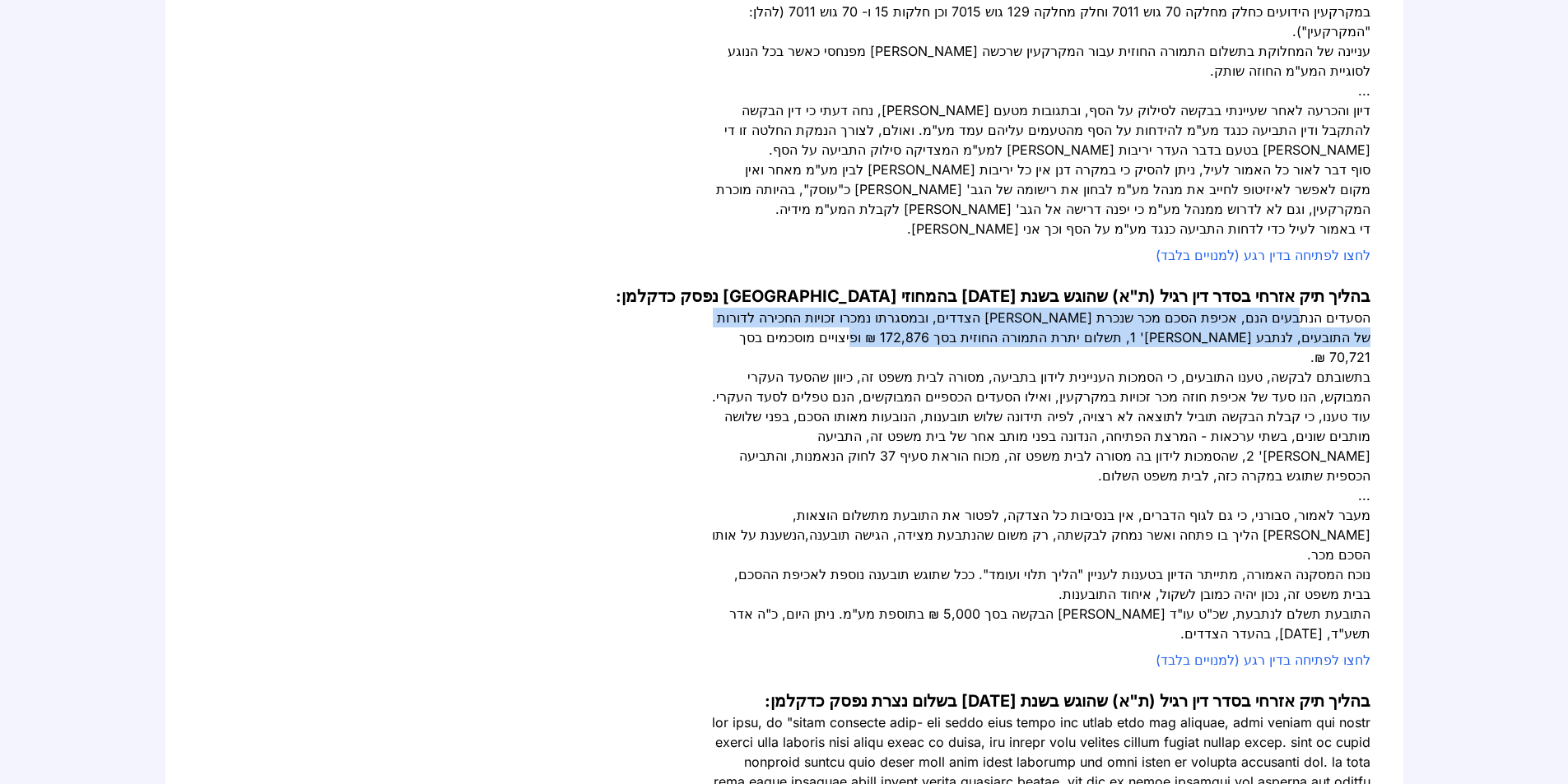
drag, startPoint x: 1308, startPoint y: 283, endPoint x: 973, endPoint y: 293, distance: 335.1
click at [971, 308] on div "הסעדים הנתבעים הנם, אכיפת הסכם מכר שנכרת [PERSON_NAME] הצדדים, ובמסגרתו נמכרו ז…" at bounding box center [1041, 337] width 658 height 59
click at [967, 308] on div "הסעדים הנתבעים הנם, אכיפת הסכם מכר שנכרת [PERSON_NAME] הצדדים, ובמסגרתו נמכרו ז…" at bounding box center [1041, 337] width 658 height 59
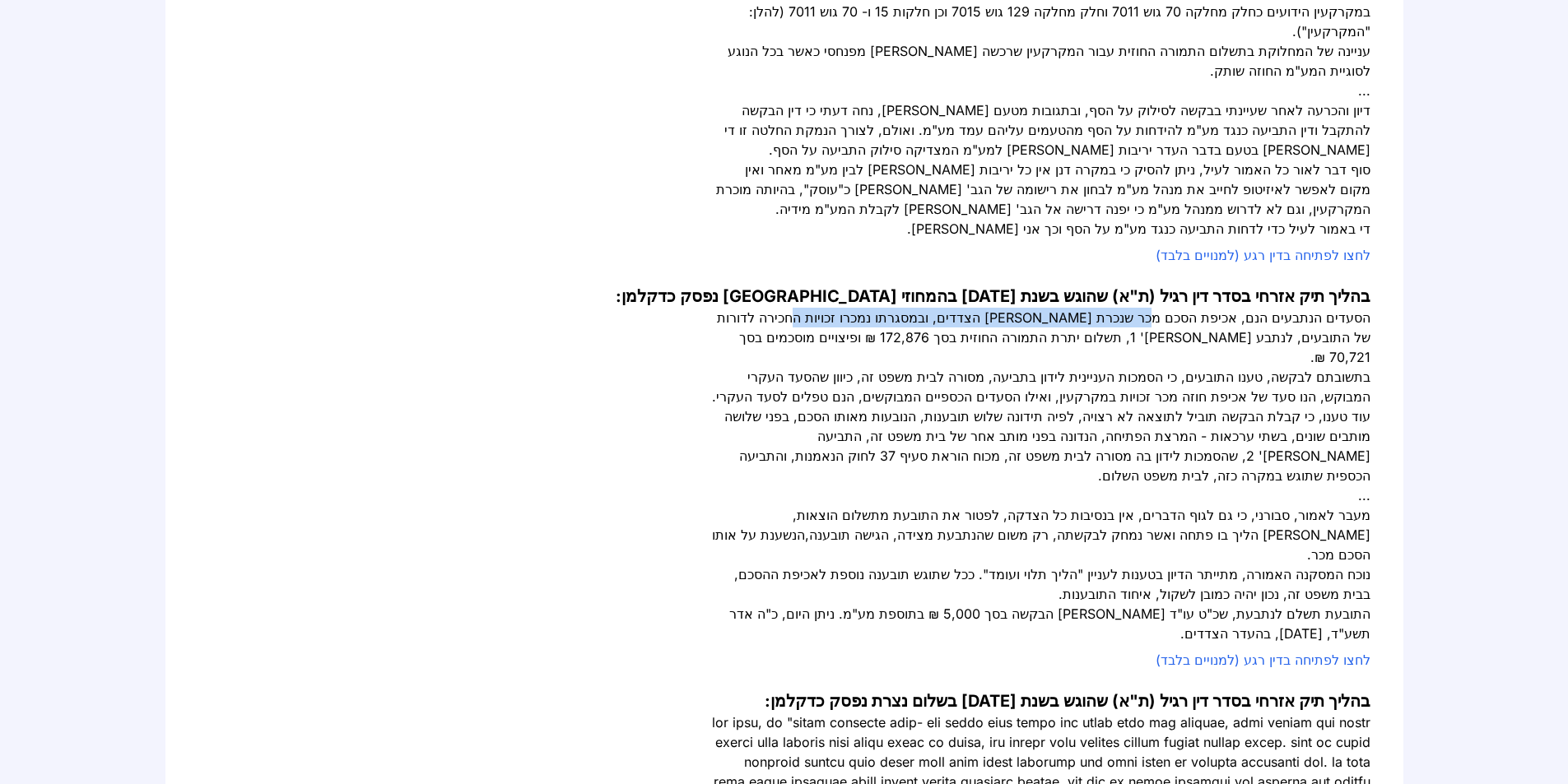
drag, startPoint x: 1174, startPoint y: 281, endPoint x: 866, endPoint y: 284, distance: 308.0
click at [866, 308] on div "הסעדים הנתבעים הנם, אכיפת הסכם מכר שנכרת [PERSON_NAME] הצדדים, ובמסגרתו נמכרו ז…" at bounding box center [1041, 337] width 658 height 59
click at [869, 308] on div "הסעדים הנתבעים הנם, אכיפת הסכם מכר שנכרת [PERSON_NAME] הצדדים, ובמסגרתו נמכרו ז…" at bounding box center [1041, 337] width 658 height 59
